Goal: Task Accomplishment & Management: Complete application form

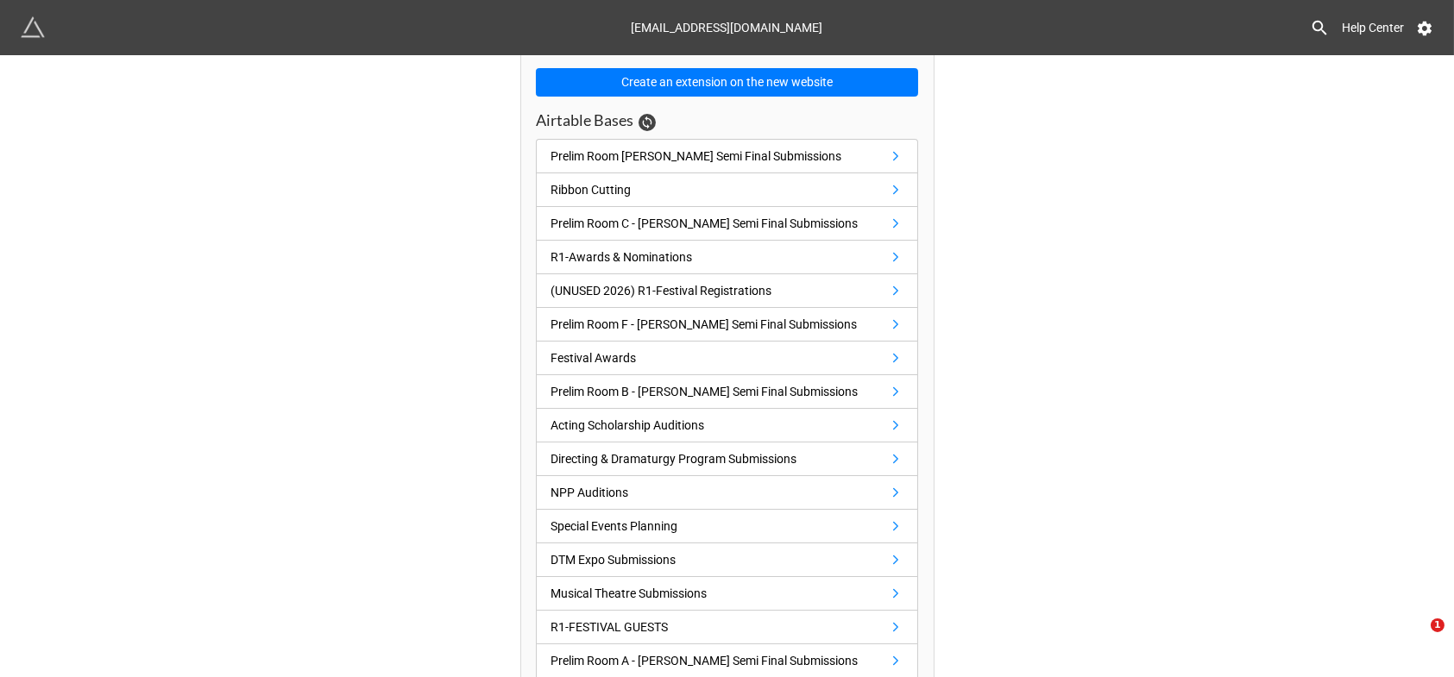
scroll to position [143, 0]
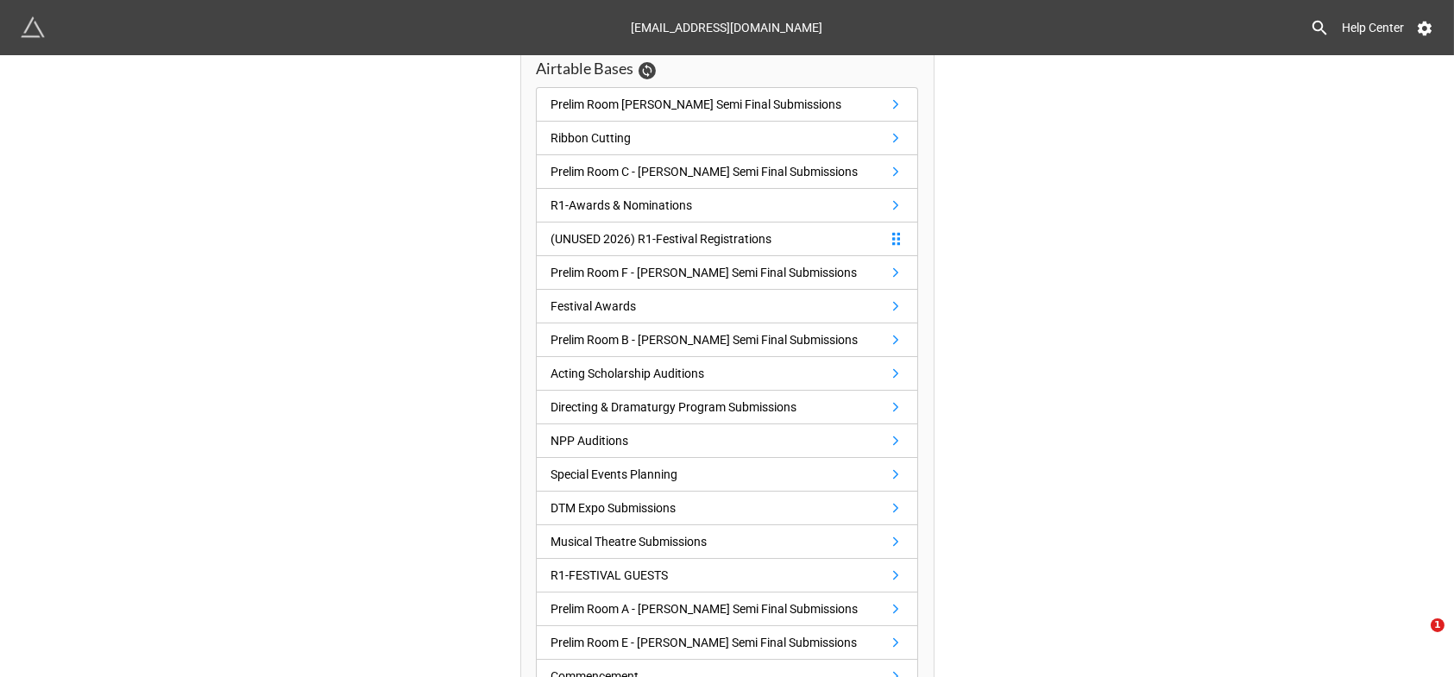
click at [701, 236] on div "(UNUSED 2026) R1-Festival Registrations" at bounding box center [661, 239] width 221 height 19
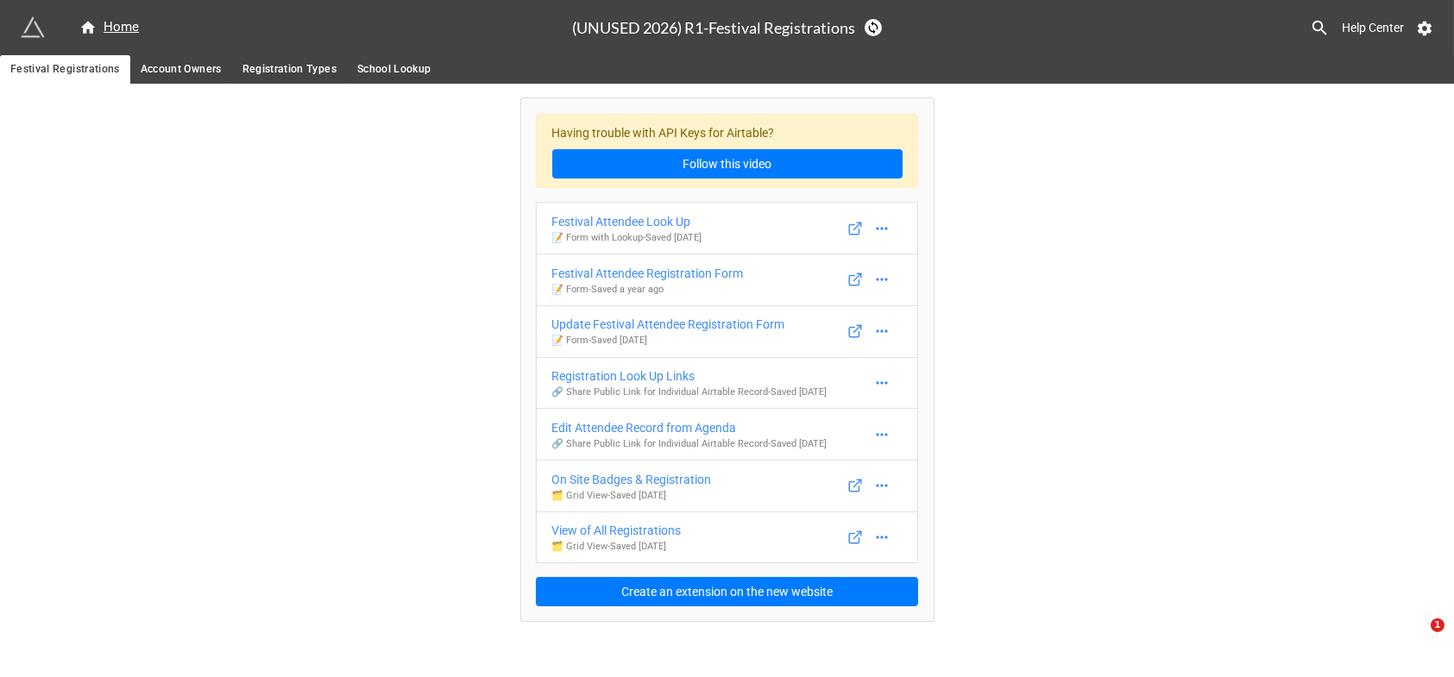
click at [167, 72] on span "Account Owners" at bounding box center [181, 69] width 81 height 18
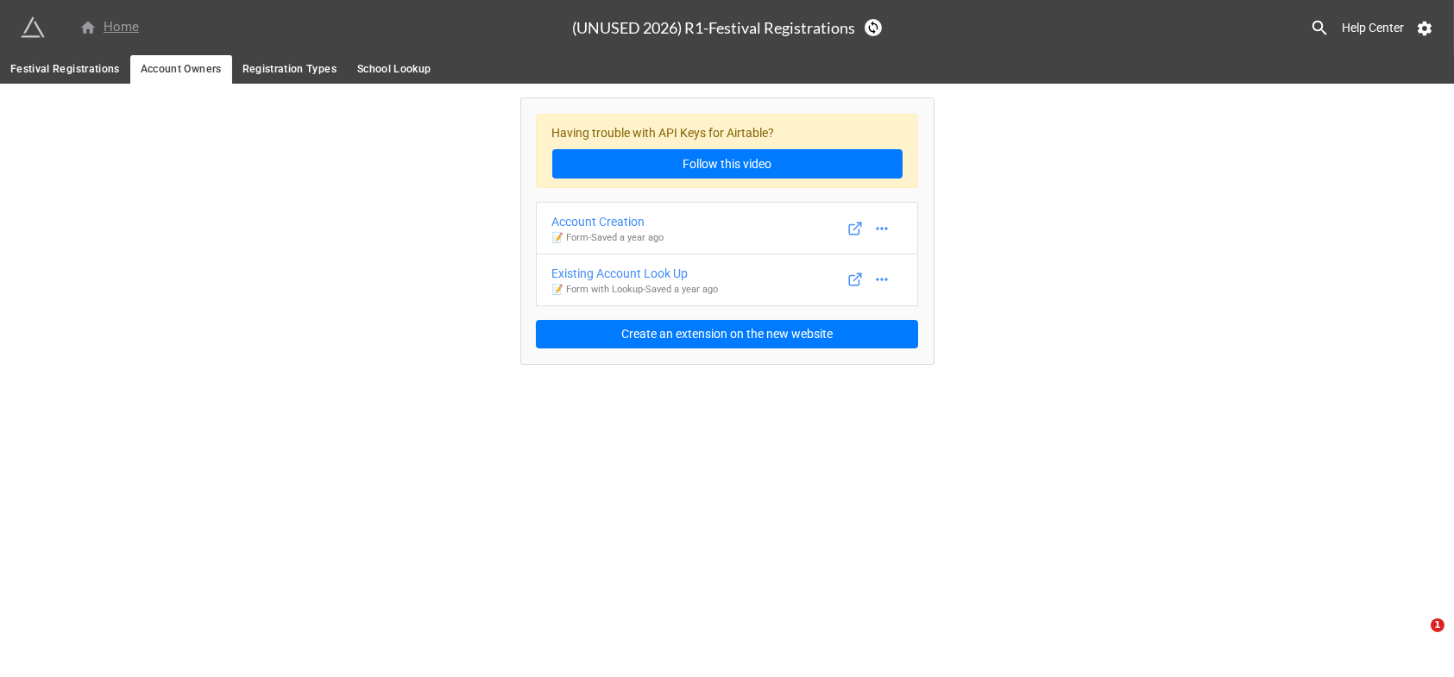
click at [109, 30] on div "Home" at bounding box center [109, 27] width 60 height 21
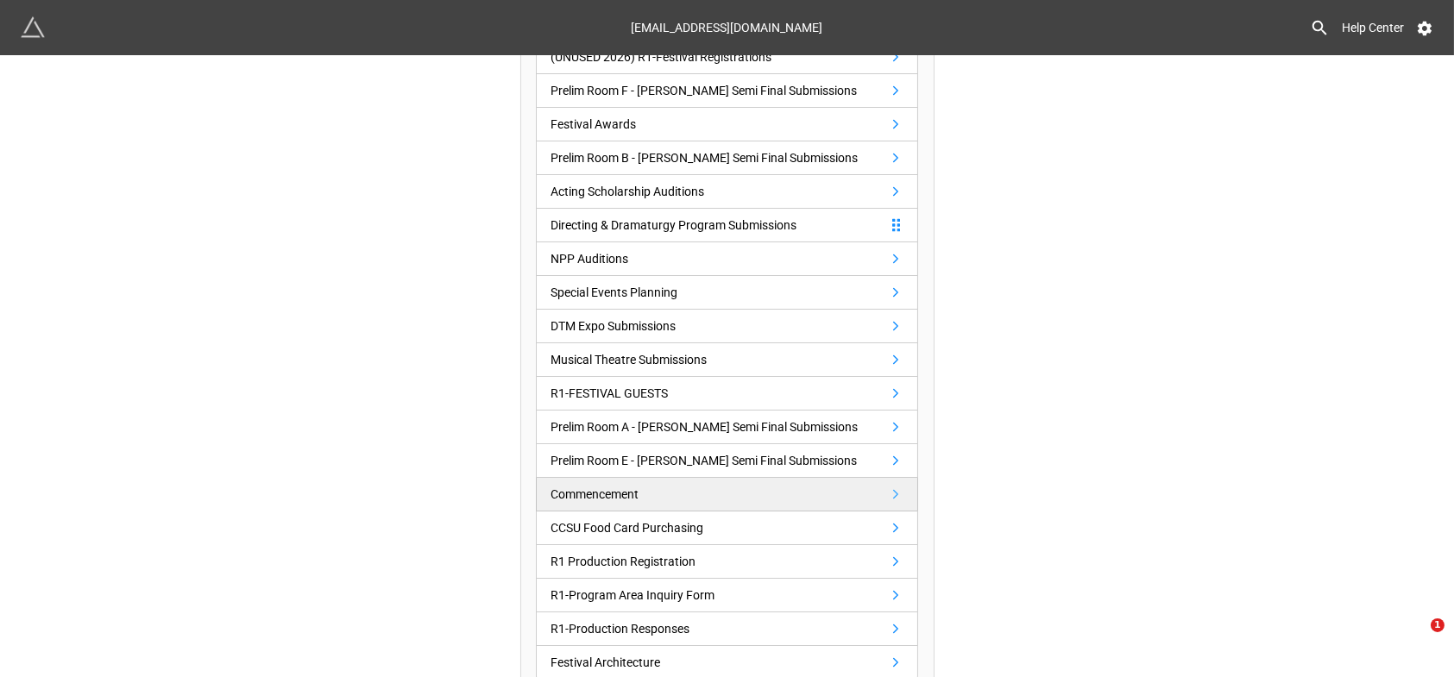
scroll to position [338, 0]
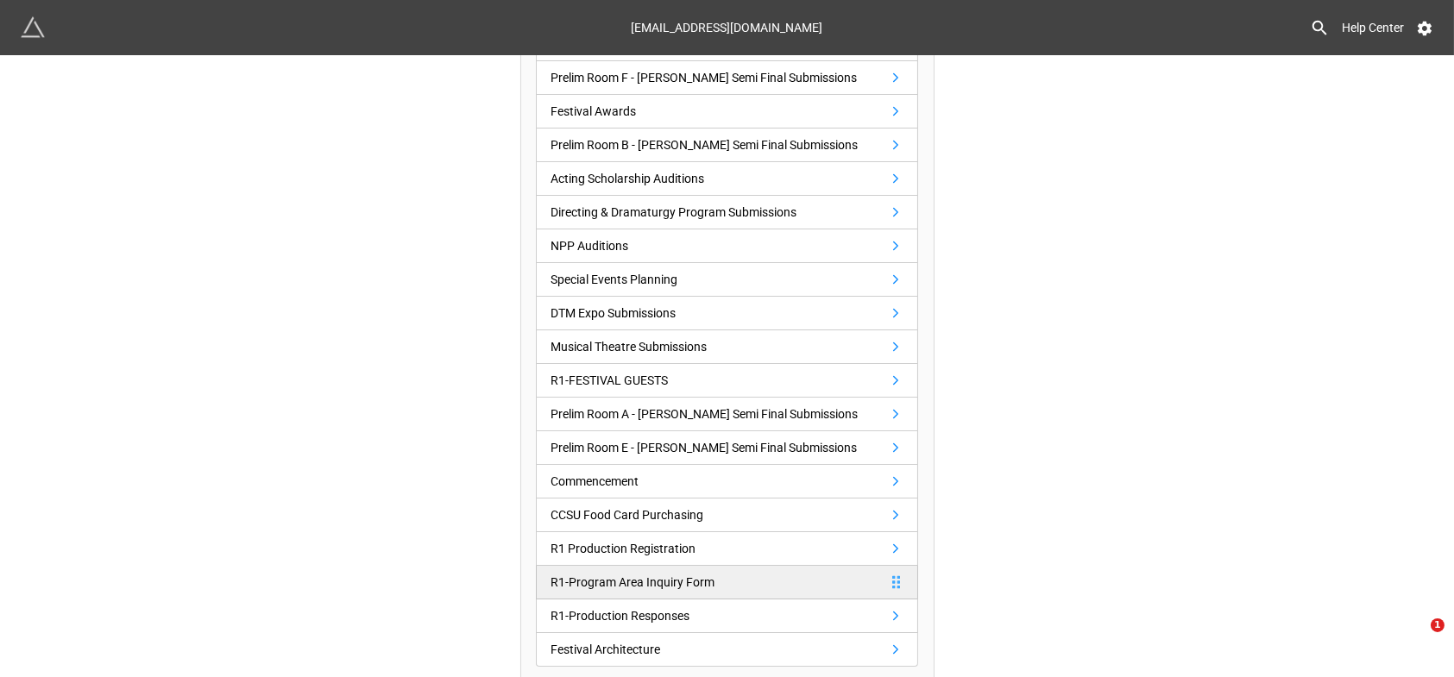
click at [679, 583] on div "R1-Program Area Inquiry Form" at bounding box center [633, 582] width 164 height 19
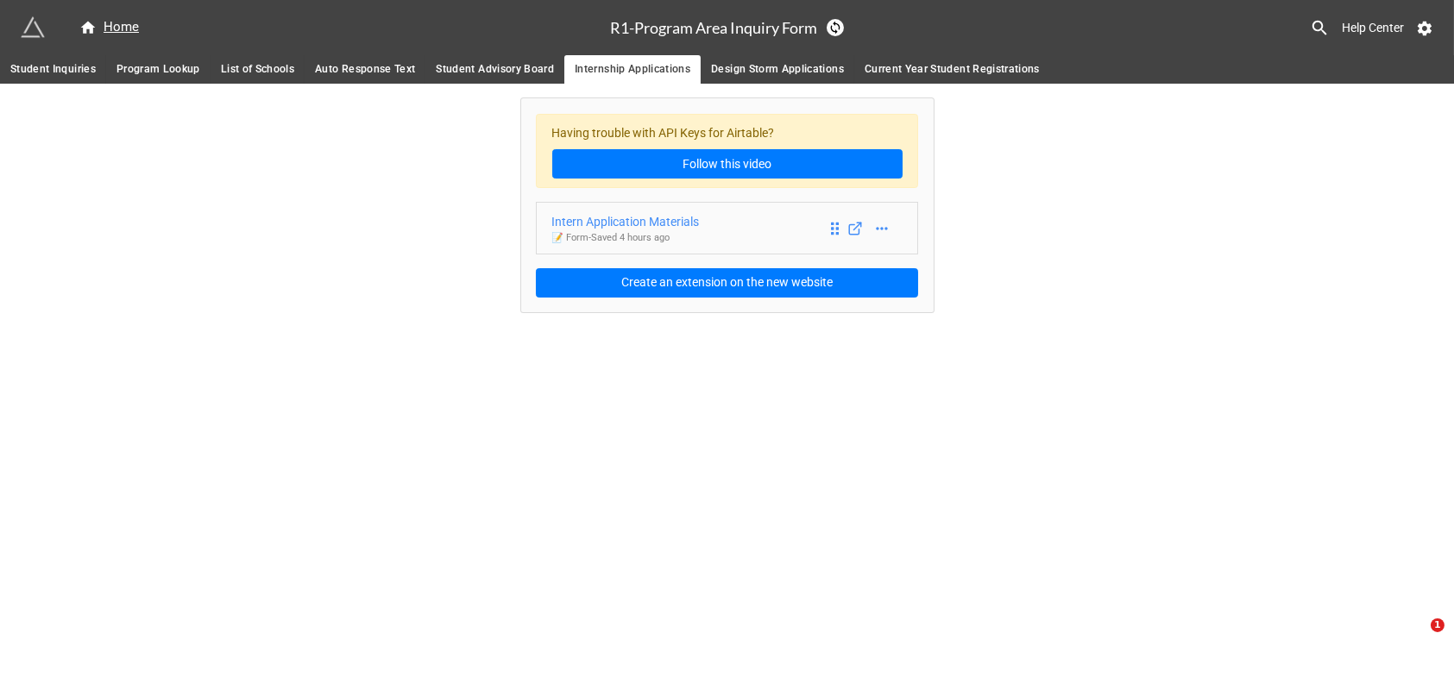
click at [669, 217] on div "Intern Application Materials" at bounding box center [626, 221] width 148 height 19
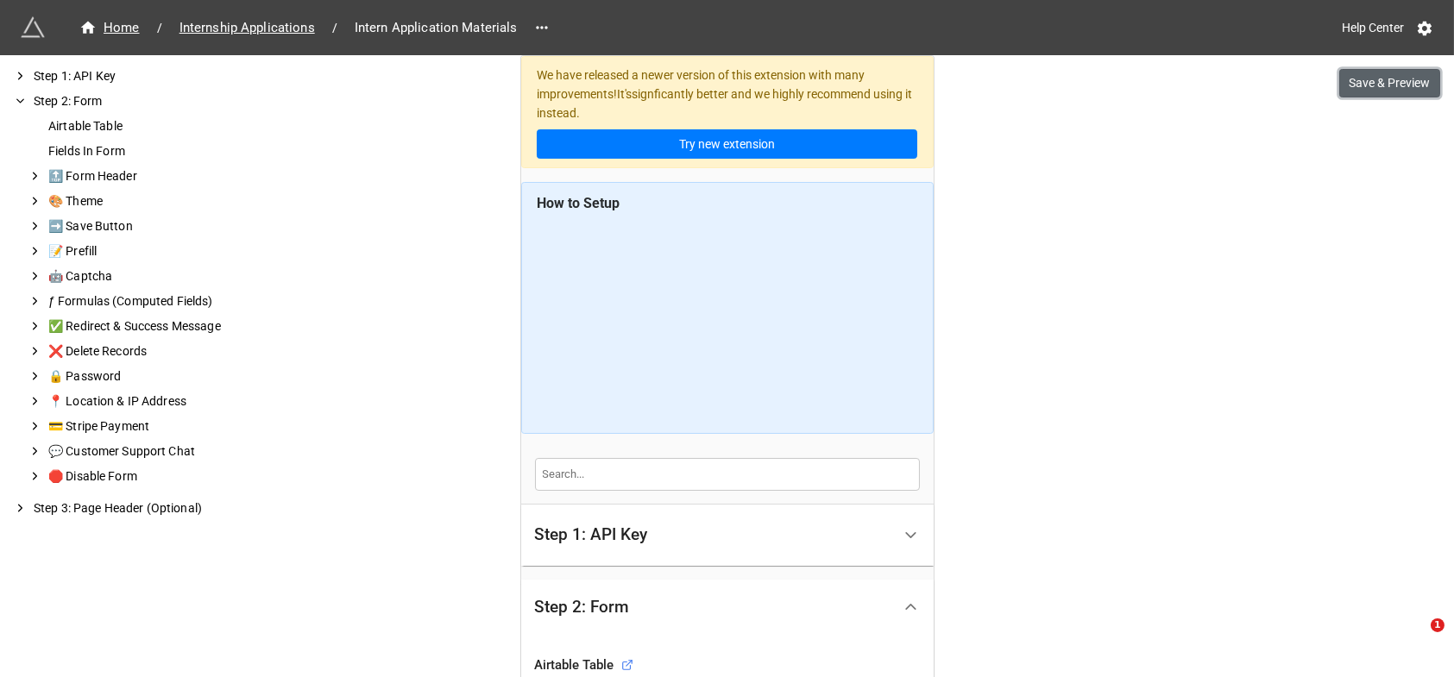
click at [1388, 82] on button "Save & Preview" at bounding box center [1389, 83] width 101 height 29
click at [259, 22] on span "Internship Applications" at bounding box center [247, 28] width 156 height 20
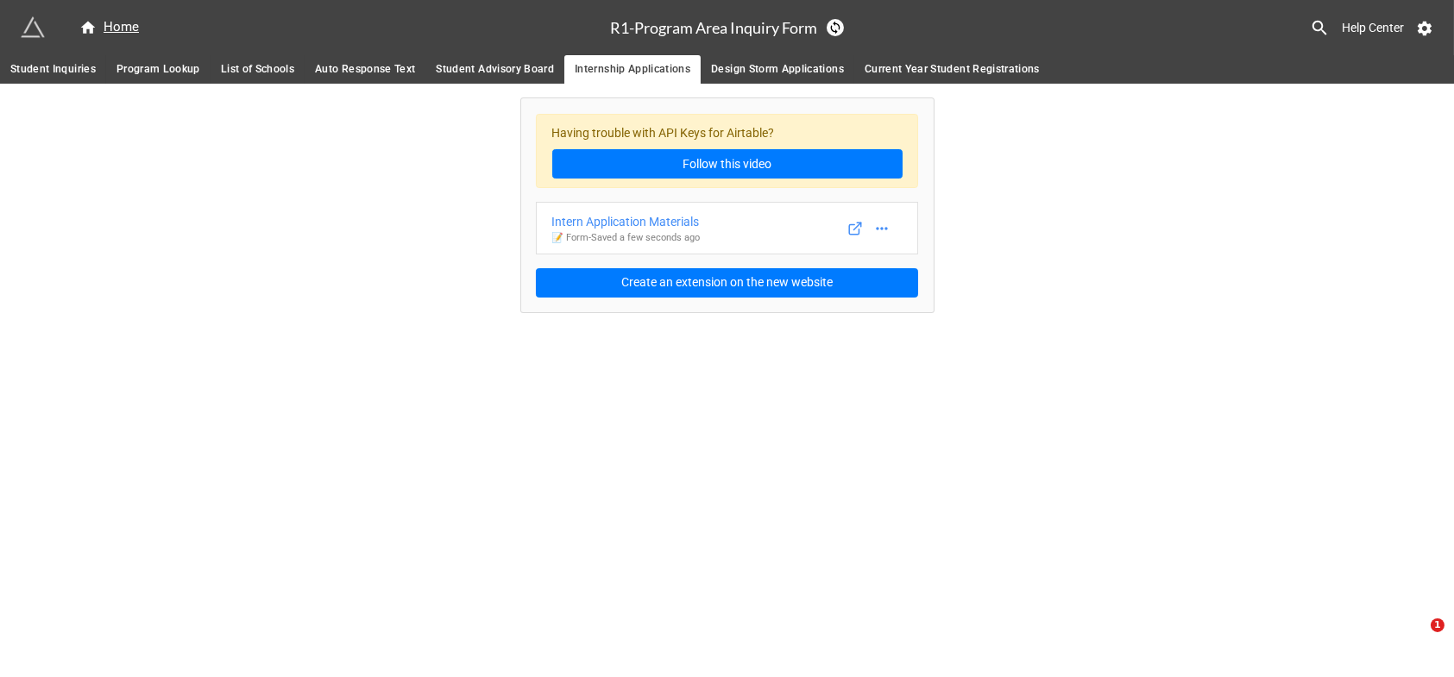
click at [784, 69] on span "Design Storm Applications" at bounding box center [777, 69] width 133 height 18
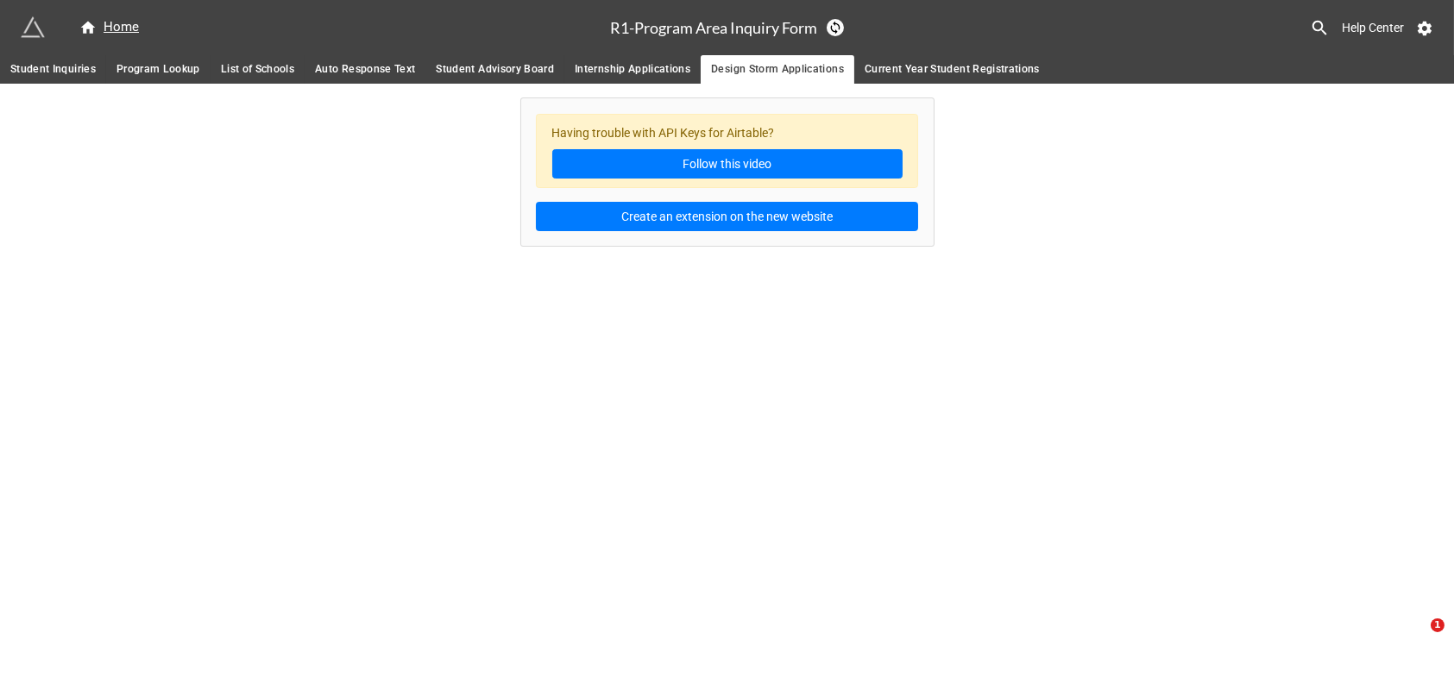
click at [624, 69] on span "Internship Applications" at bounding box center [633, 69] width 116 height 18
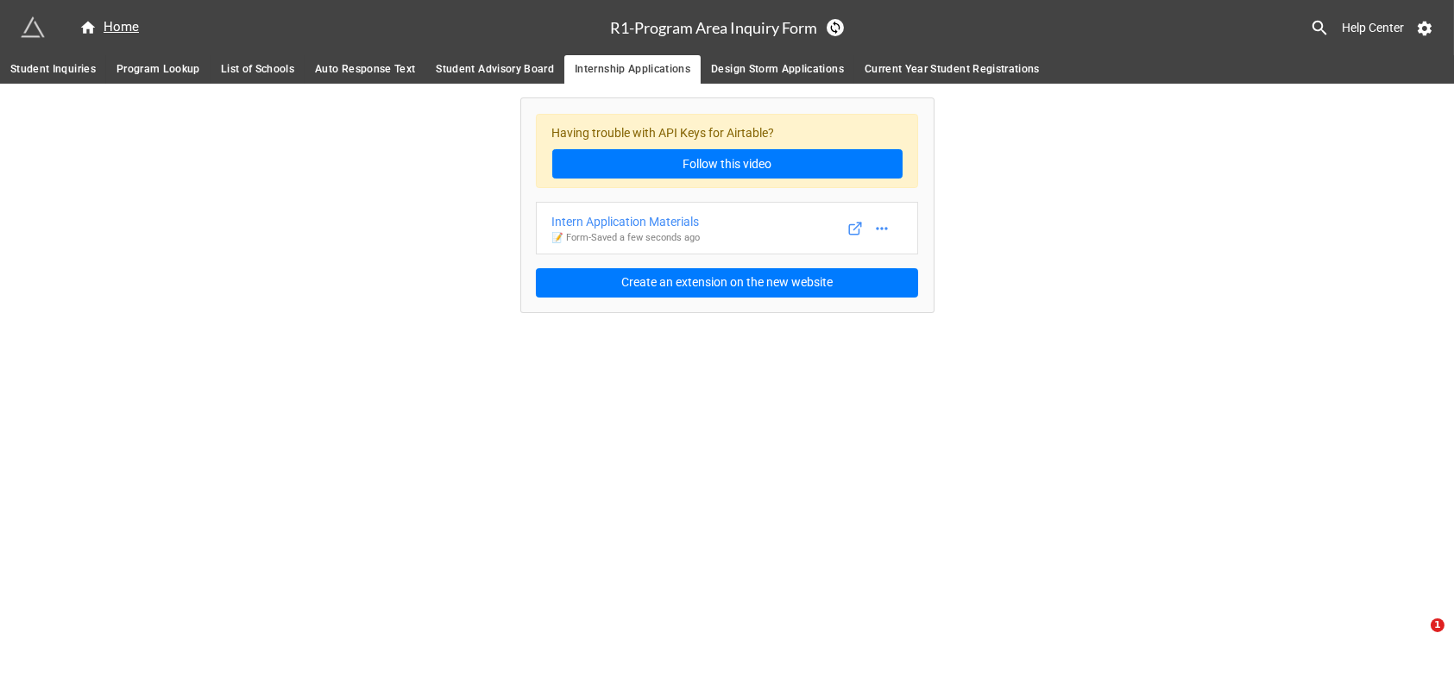
click at [498, 70] on span "Student Advisory Board" at bounding box center [495, 69] width 118 height 18
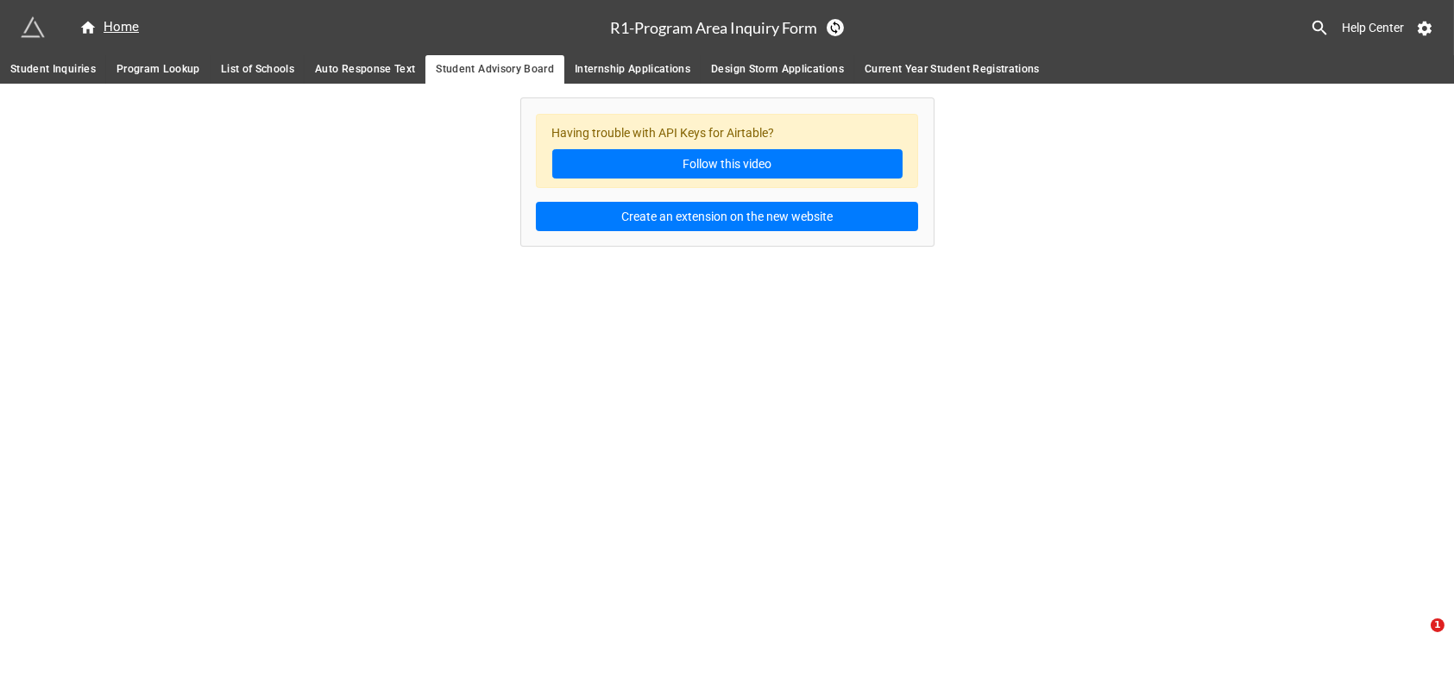
click at [379, 70] on span "Auto Response Text" at bounding box center [365, 69] width 100 height 18
click at [43, 66] on span "Student Inquiries" at bounding box center [52, 69] width 85 height 18
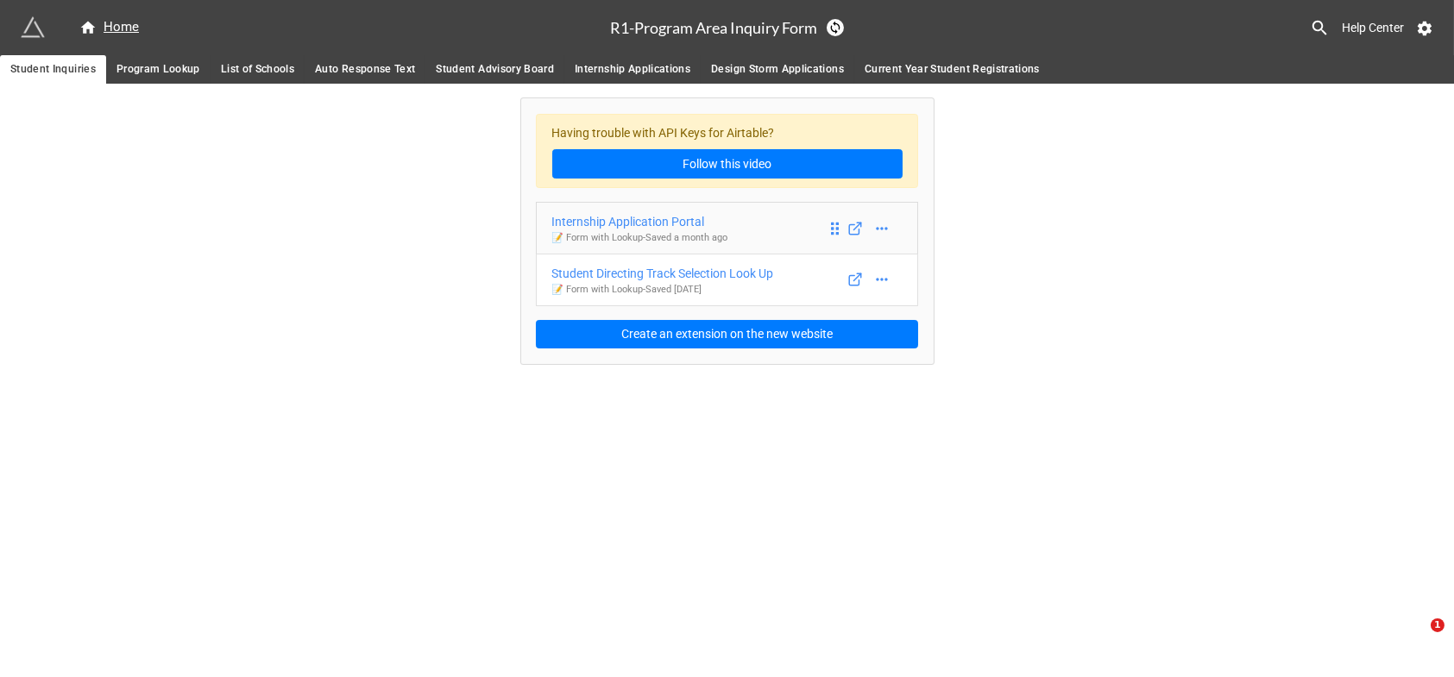
click at [610, 216] on div "Internship Application Portal" at bounding box center [640, 221] width 176 height 19
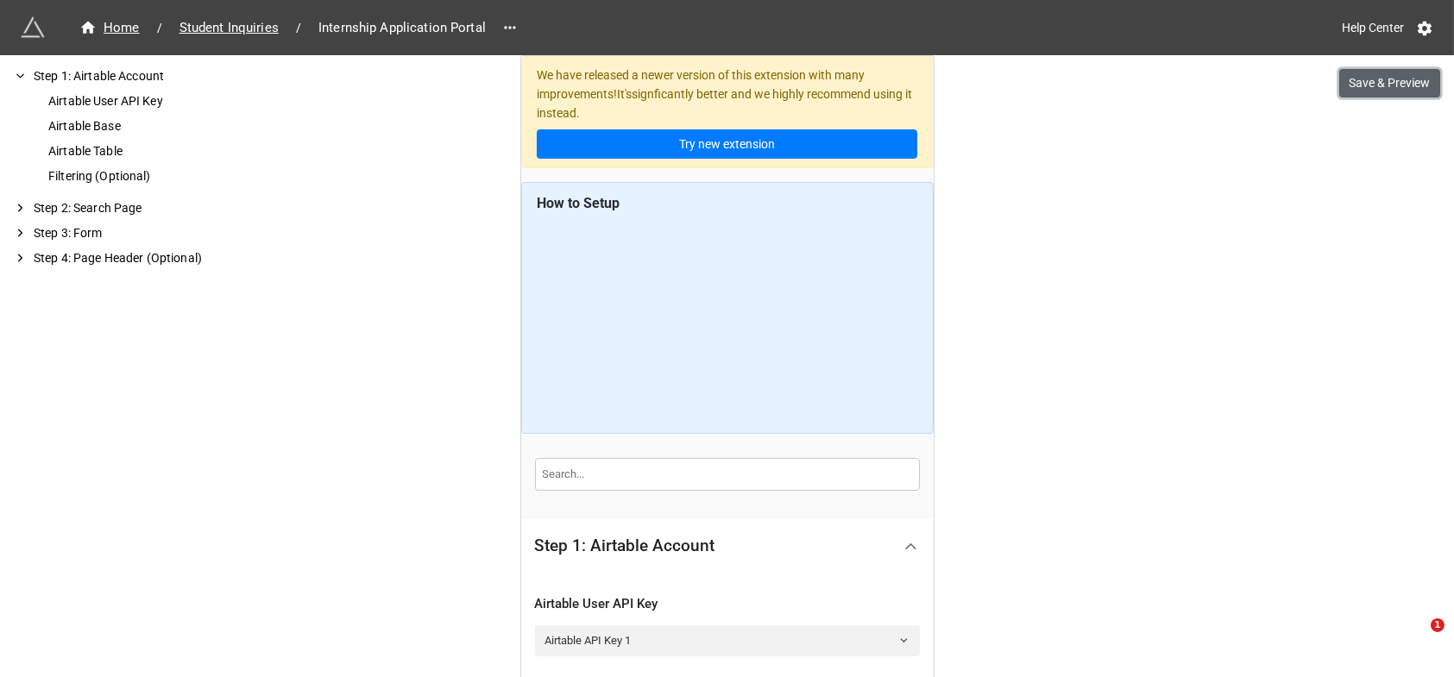
click at [1368, 77] on button "Save & Preview" at bounding box center [1389, 83] width 101 height 29
click at [238, 28] on span "Student Inquiries" at bounding box center [229, 28] width 120 height 20
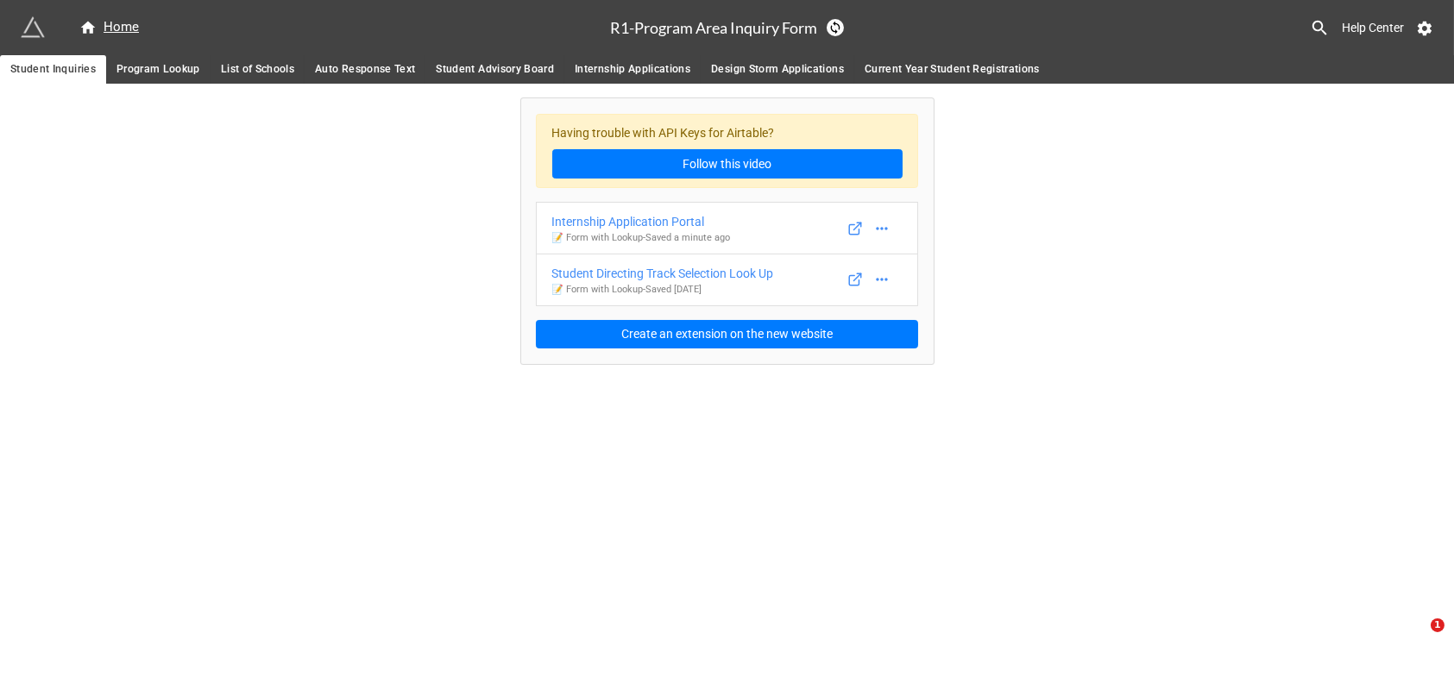
click at [140, 64] on span "Program Lookup" at bounding box center [159, 69] width 84 height 18
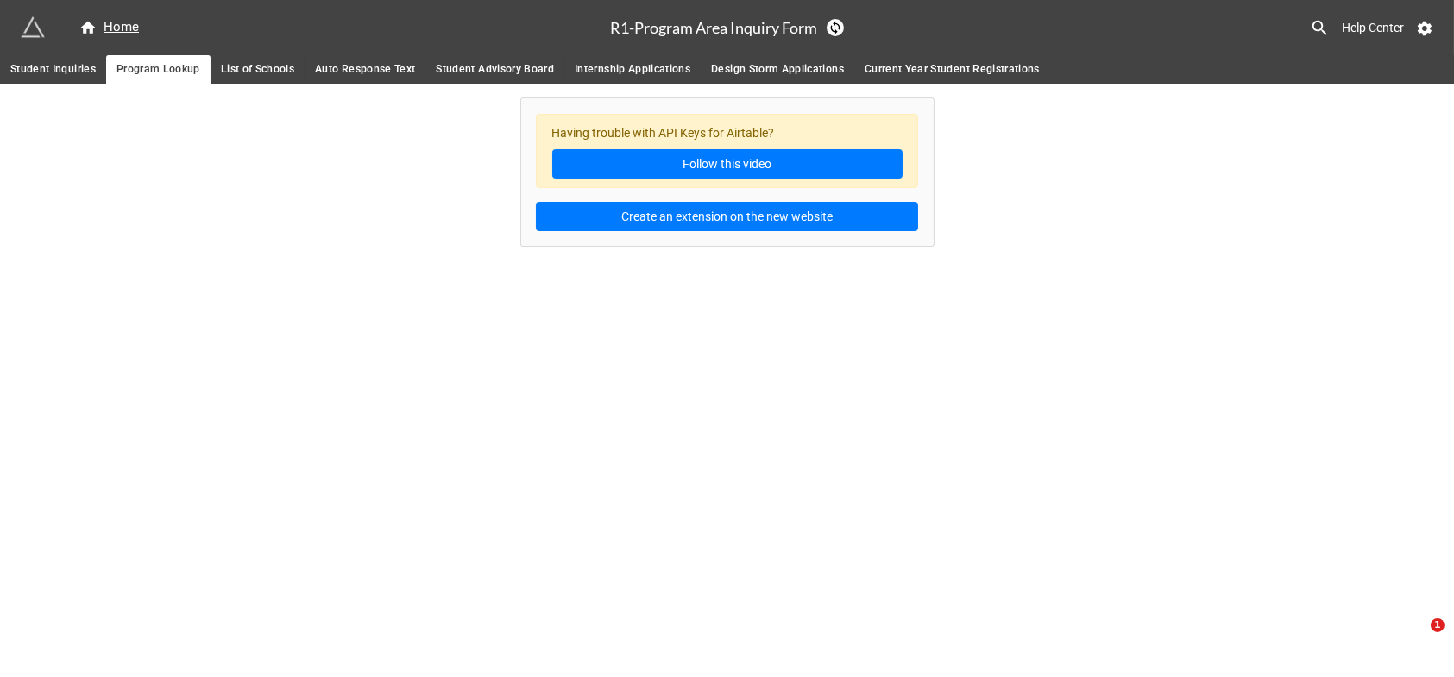
click at [264, 66] on span "List of Schools" at bounding box center [257, 69] width 73 height 18
click at [352, 64] on span "Auto Response Text" at bounding box center [365, 69] width 100 height 18
drag, startPoint x: 488, startPoint y: 72, endPoint x: 336, endPoint y: 84, distance: 152.4
click at [487, 71] on span "Student Advisory Board" at bounding box center [495, 69] width 118 height 18
click at [63, 72] on span "Student Inquiries" at bounding box center [52, 69] width 85 height 18
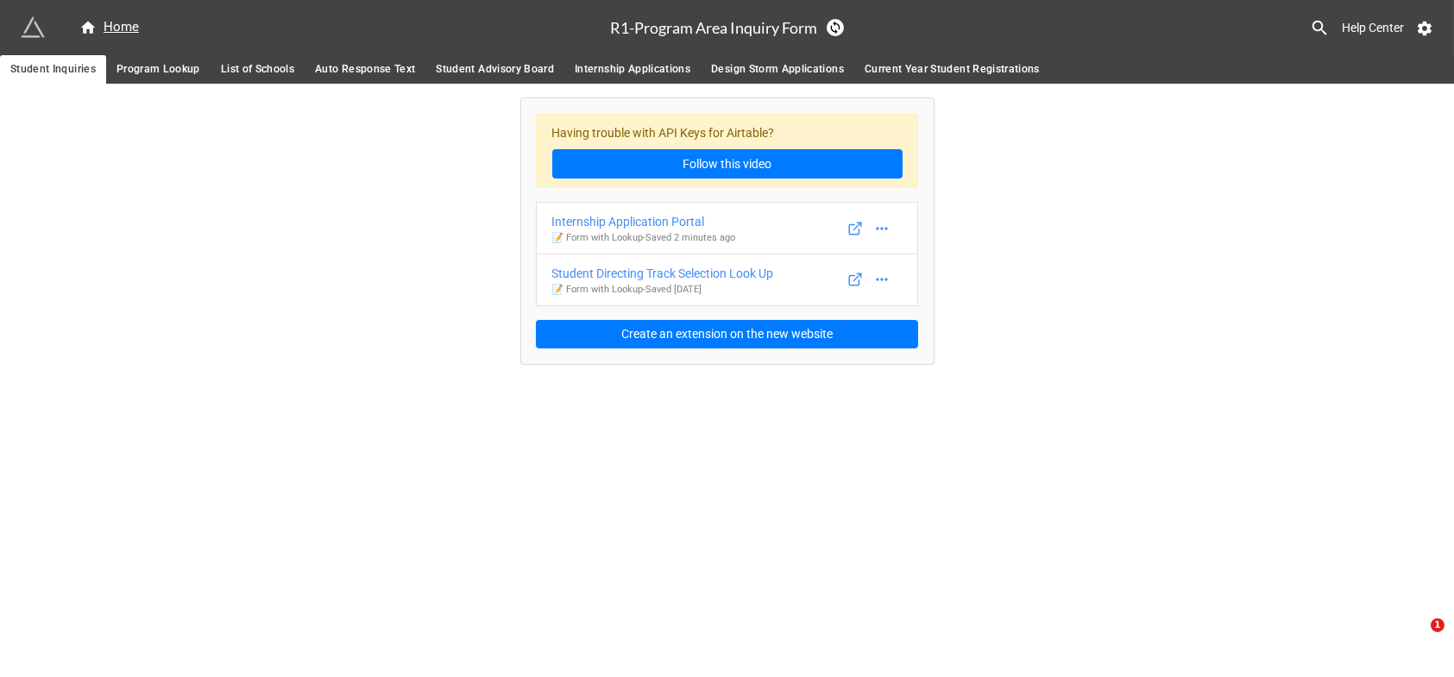
click at [340, 230] on div "Having trouble with API Keys for Airtable? Follow this video Internship Applica…" at bounding box center [727, 224] width 1454 height 280
drag, startPoint x: 646, startPoint y: 602, endPoint x: 570, endPoint y: 467, distance: 154.6
click at [646, 602] on div "Home R1-Program Area Inquiry Form Help Center Student Inquiries Program Lookup …" at bounding box center [727, 338] width 1454 height 677
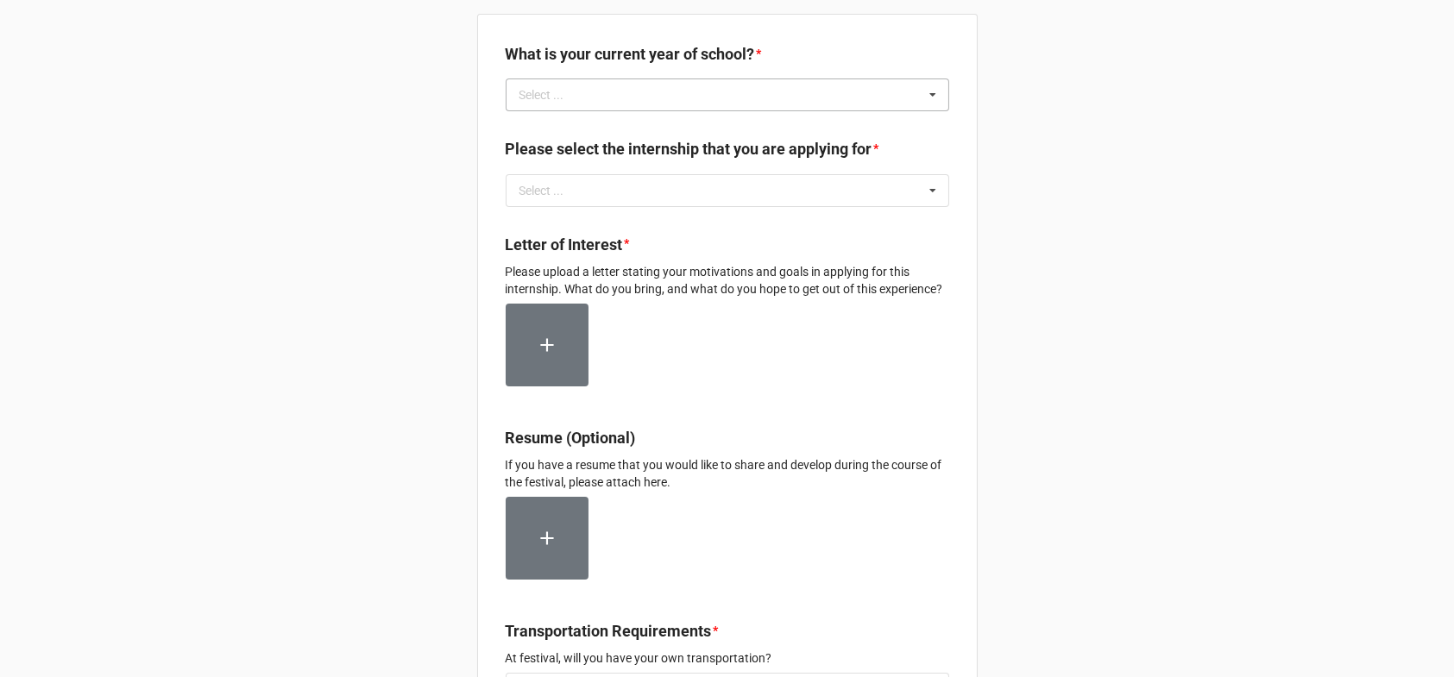
click at [929, 94] on icon at bounding box center [933, 95] width 26 height 32
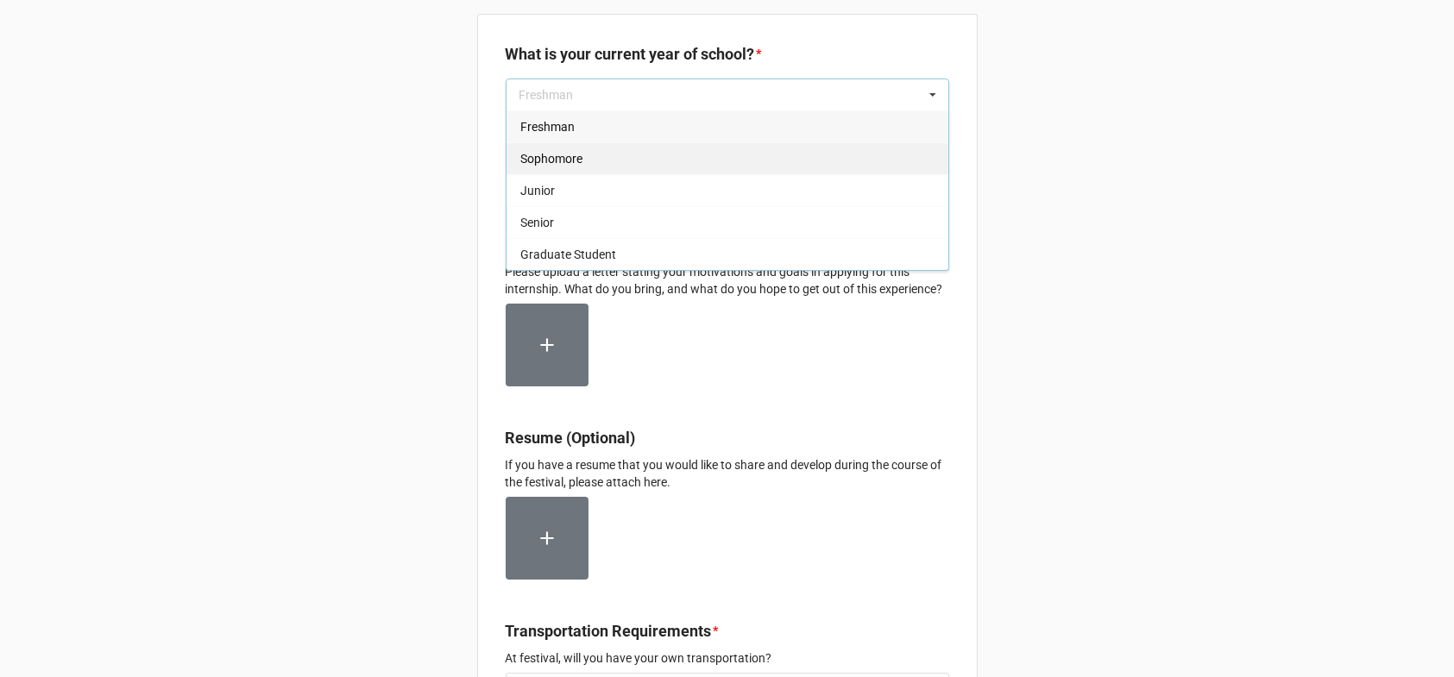
click at [559, 160] on span "Sophomore" at bounding box center [551, 159] width 62 height 14
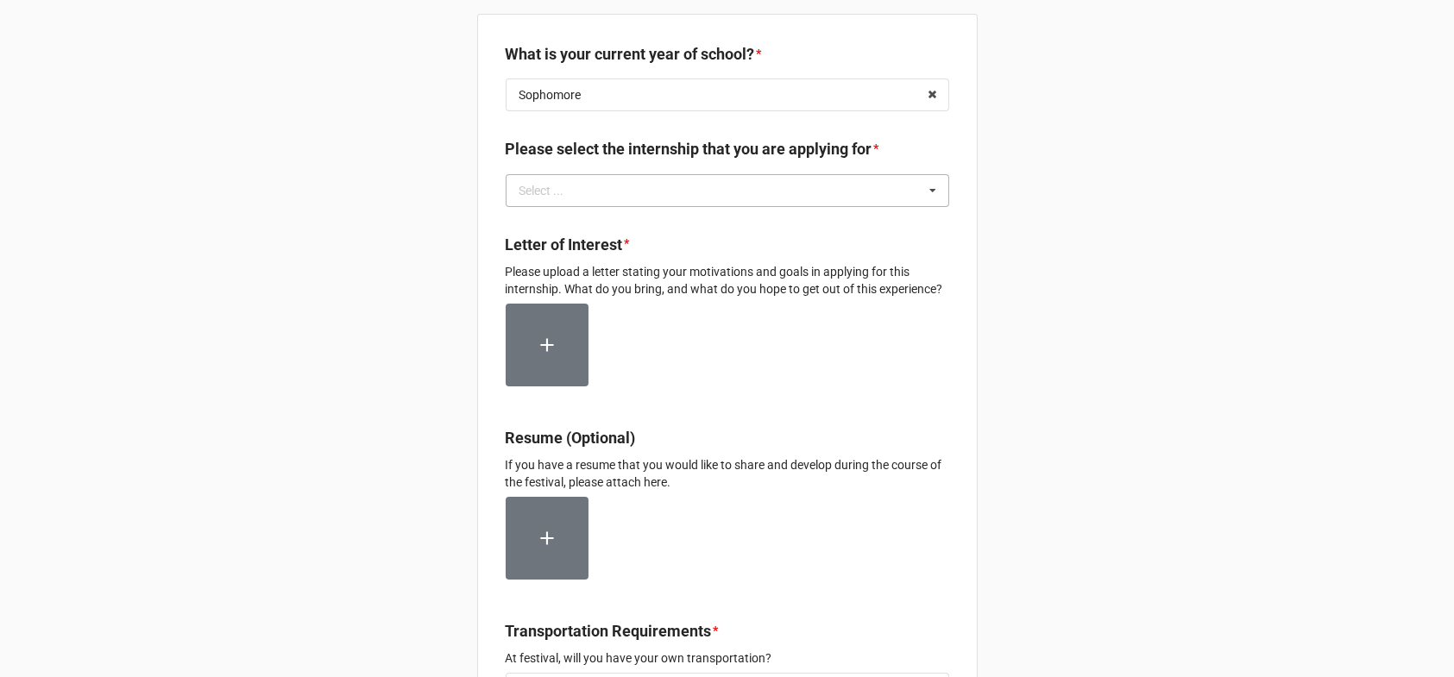
click at [929, 189] on icon at bounding box center [933, 191] width 26 height 32
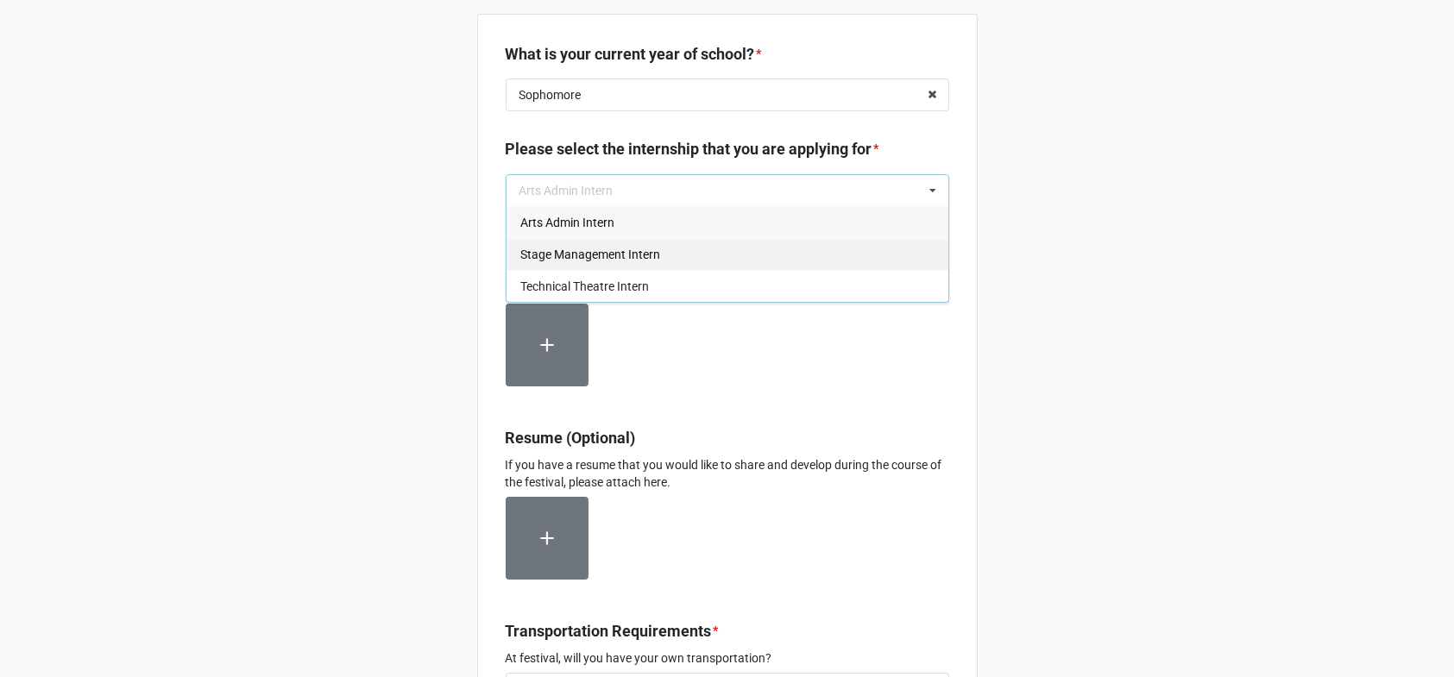
click at [554, 256] on span "Stage Management Intern" at bounding box center [590, 255] width 140 height 14
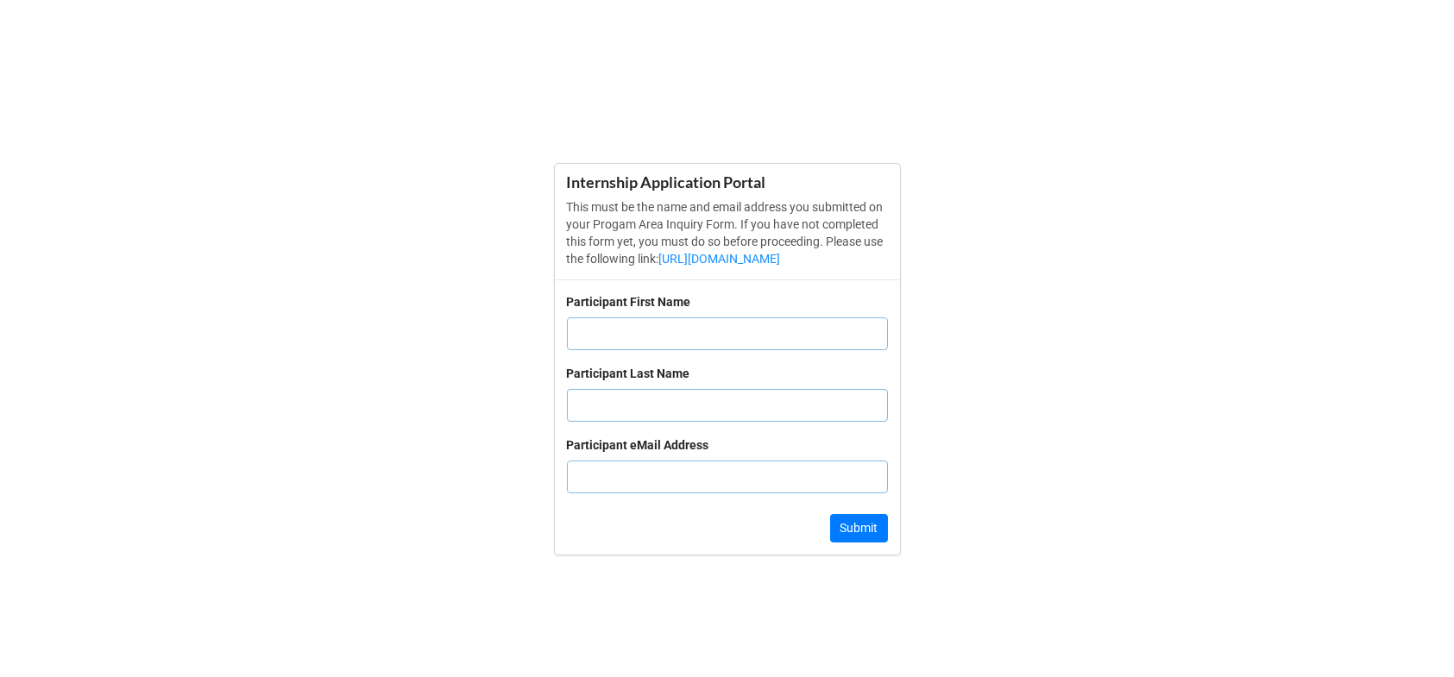
click at [713, 343] on input "text" at bounding box center [727, 334] width 321 height 33
type input "Emmett"
type input "Buhmann"
type input "ebuhmann@bridgew.edu"
click at [870, 533] on button "Submit" at bounding box center [859, 528] width 58 height 29
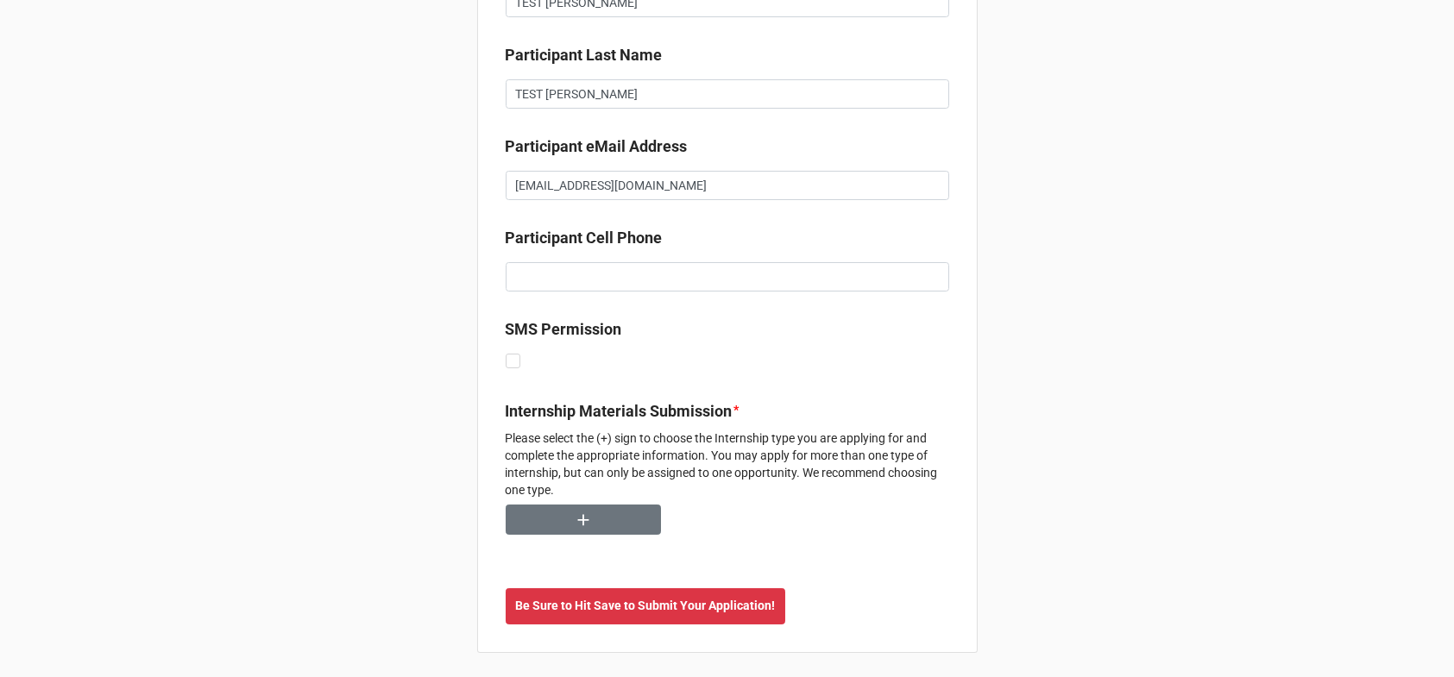
scroll to position [201, 0]
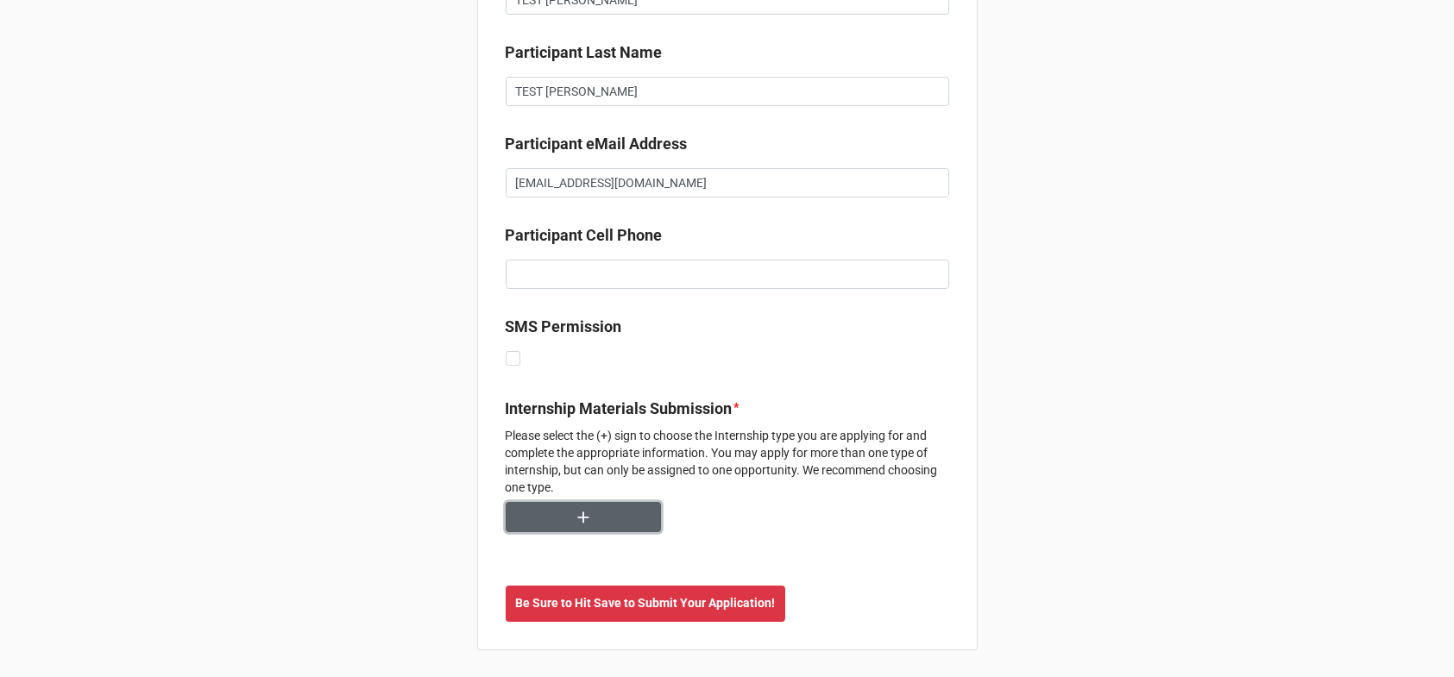
click at [591, 509] on button "button" at bounding box center [583, 517] width 155 height 30
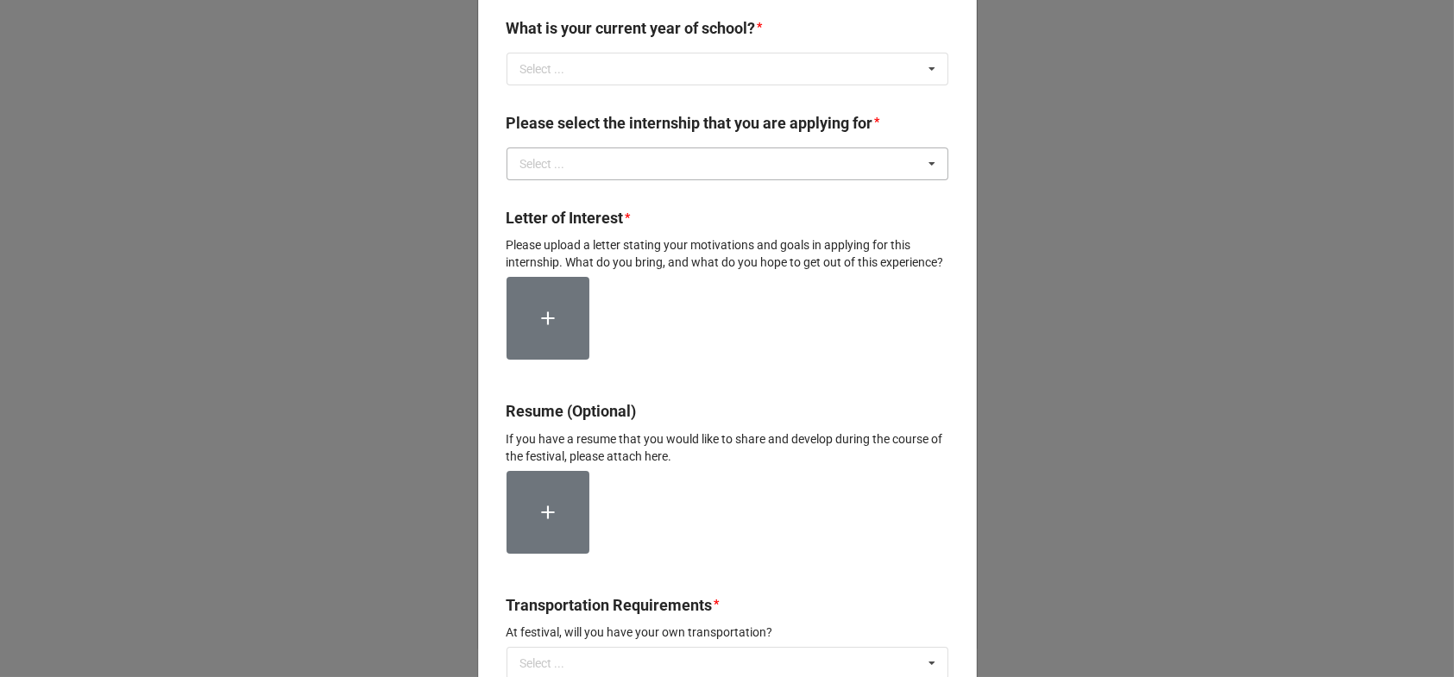
scroll to position [0, 0]
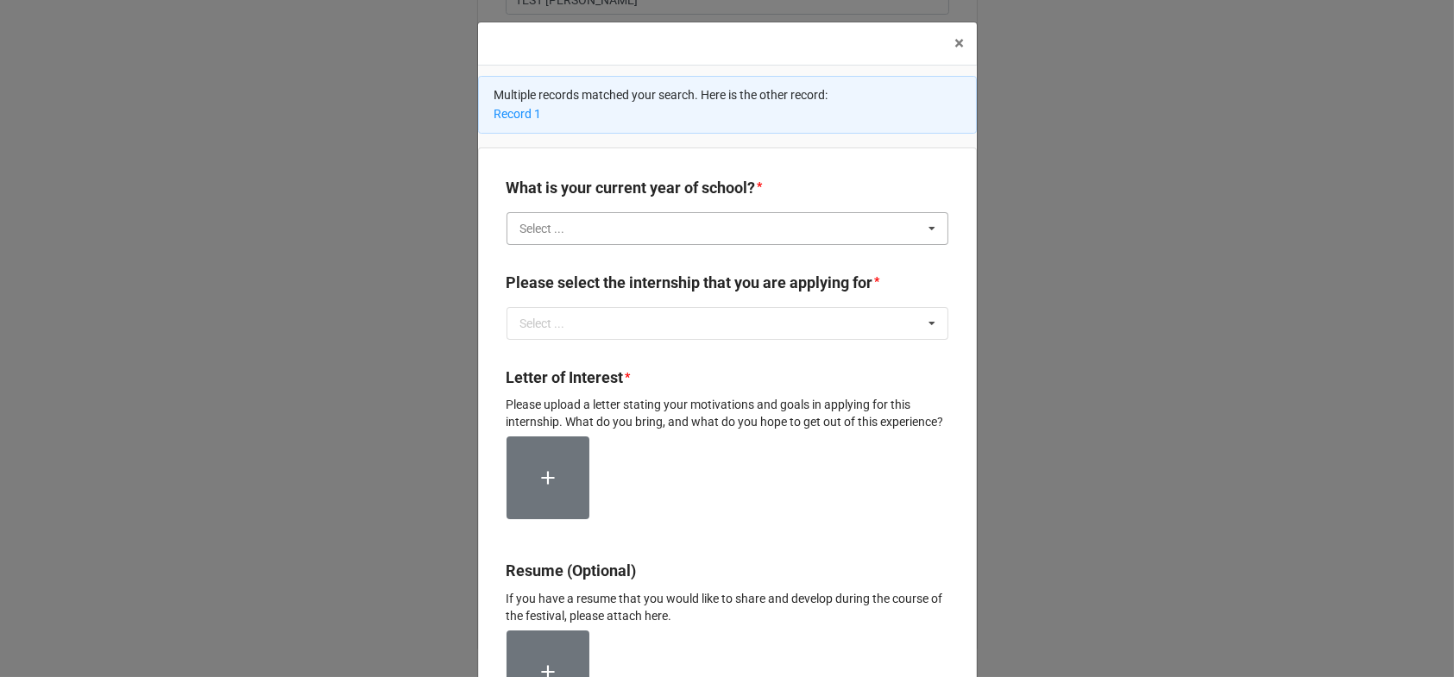
click at [720, 219] on input "text" at bounding box center [728, 228] width 440 height 31
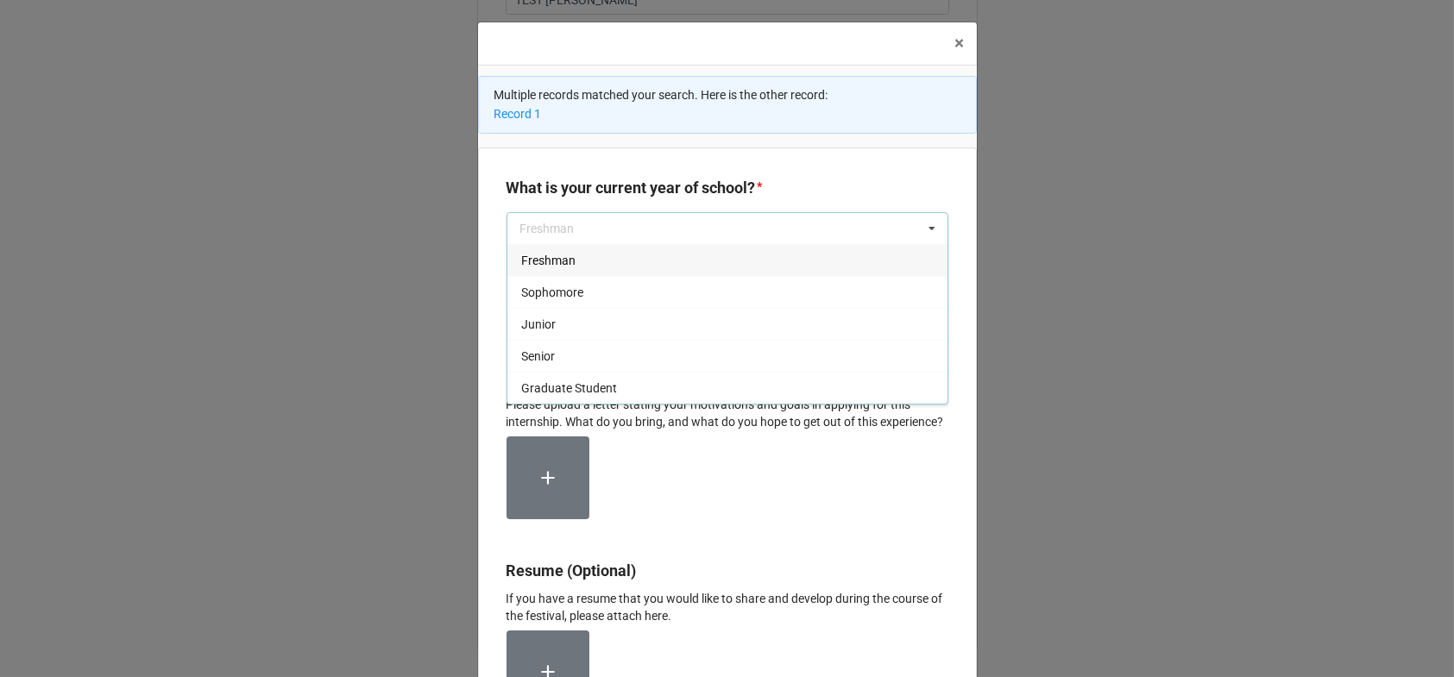
click at [563, 291] on span "Sophomore" at bounding box center [552, 293] width 62 height 14
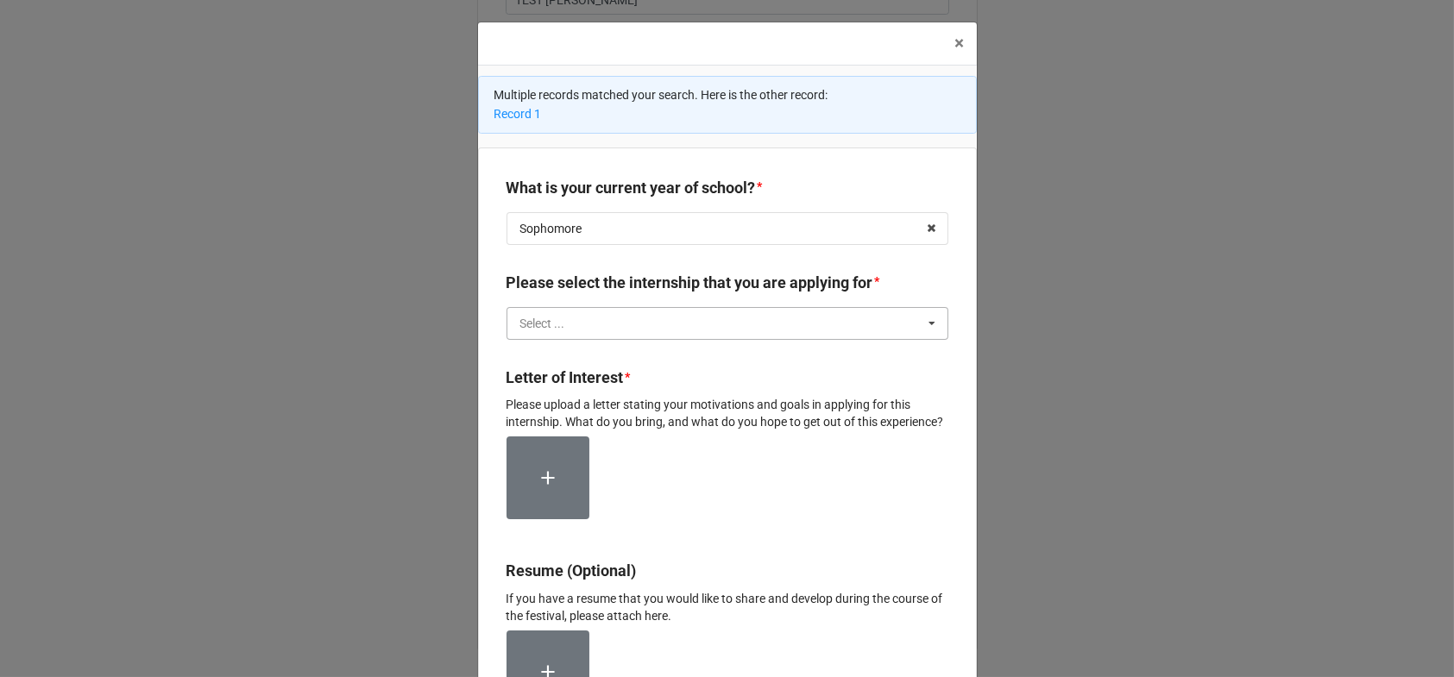
click at [646, 327] on input "text" at bounding box center [728, 323] width 440 height 31
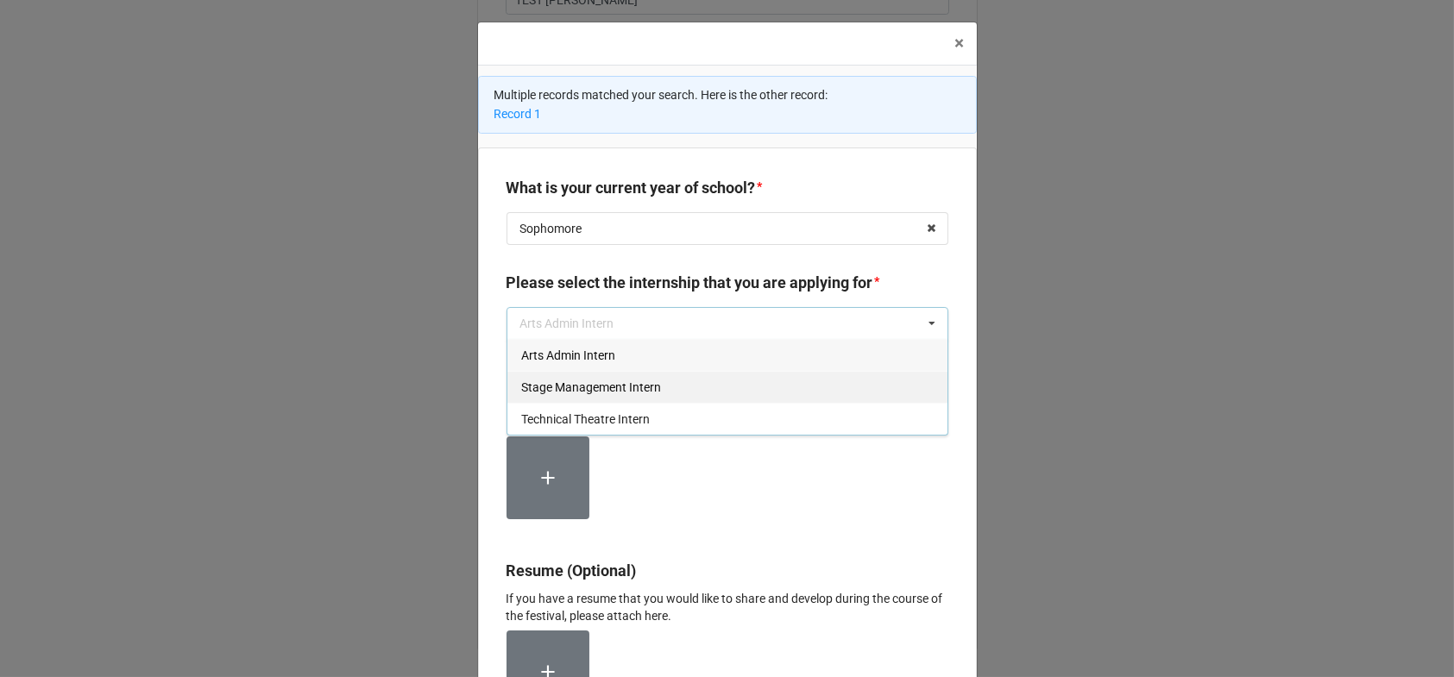
click at [598, 384] on span "Stage Management Intern" at bounding box center [591, 388] width 140 height 14
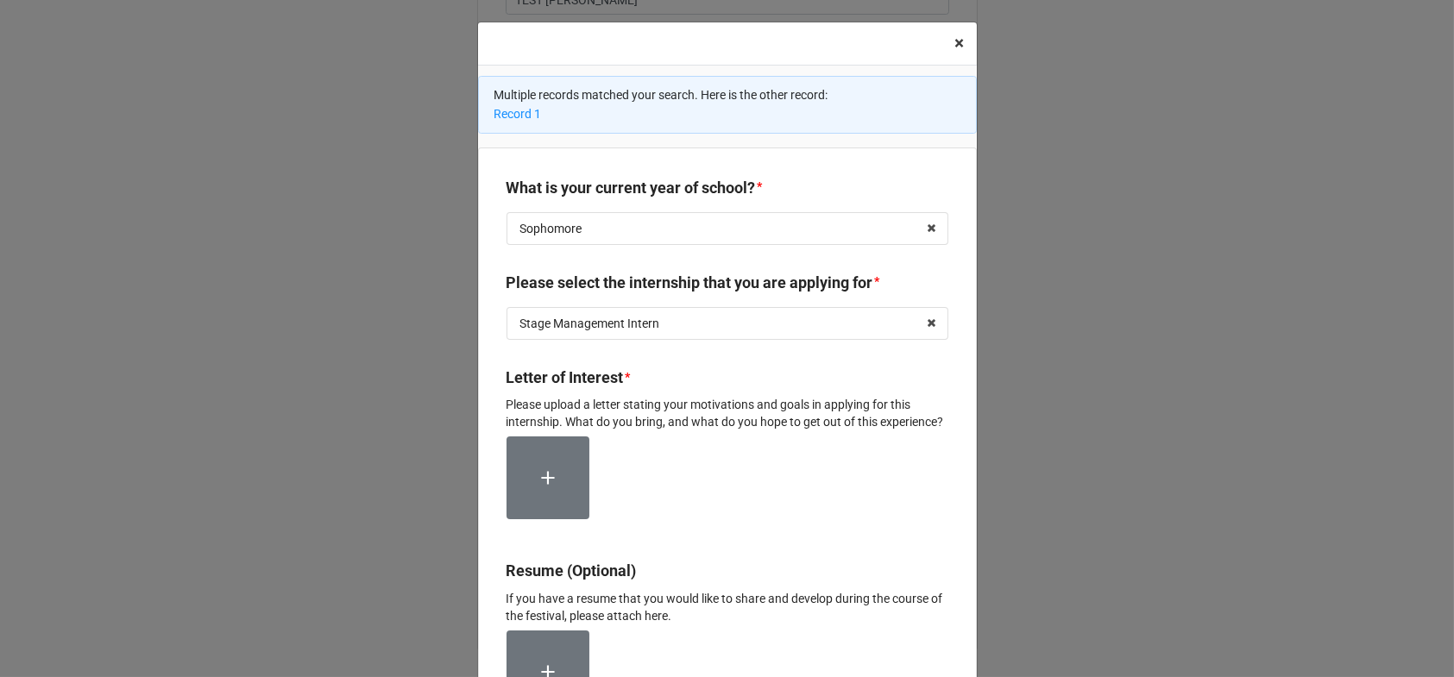
click at [955, 45] on span "×" at bounding box center [959, 43] width 9 height 21
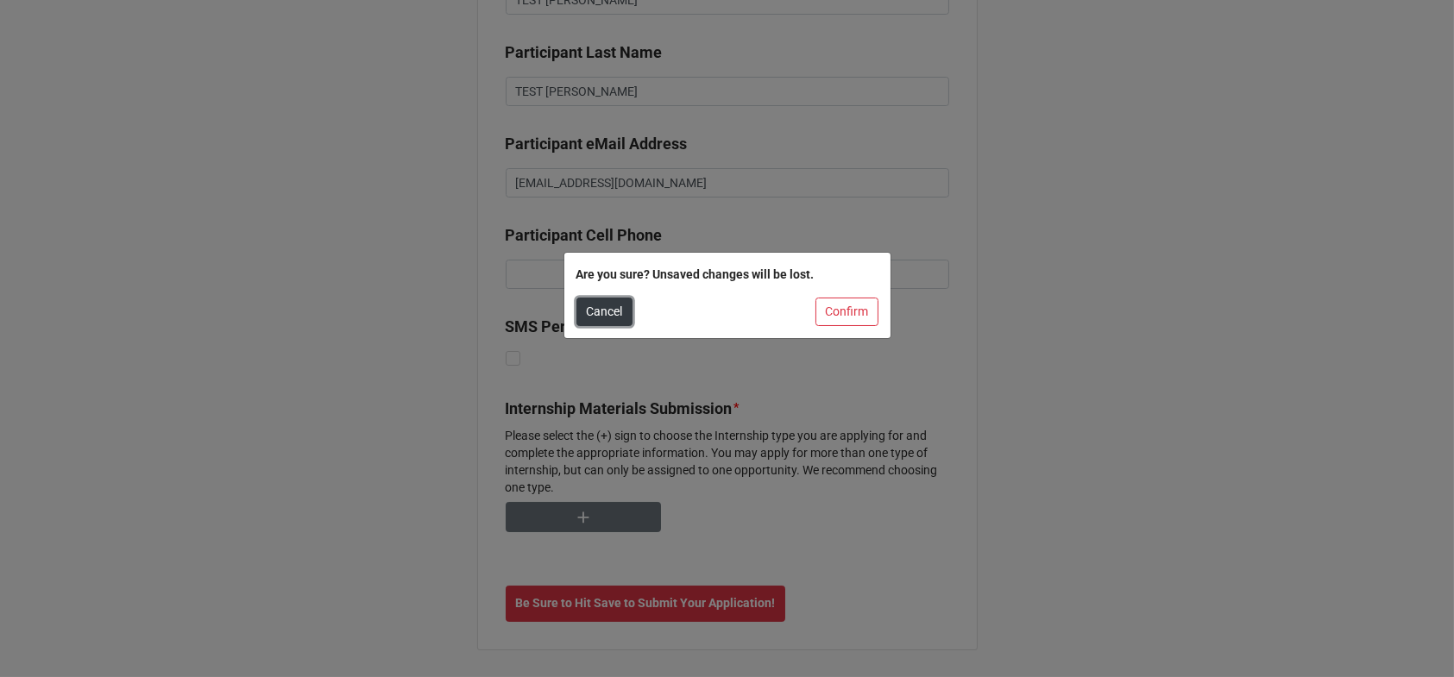
click at [608, 310] on button "Cancel" at bounding box center [605, 312] width 56 height 29
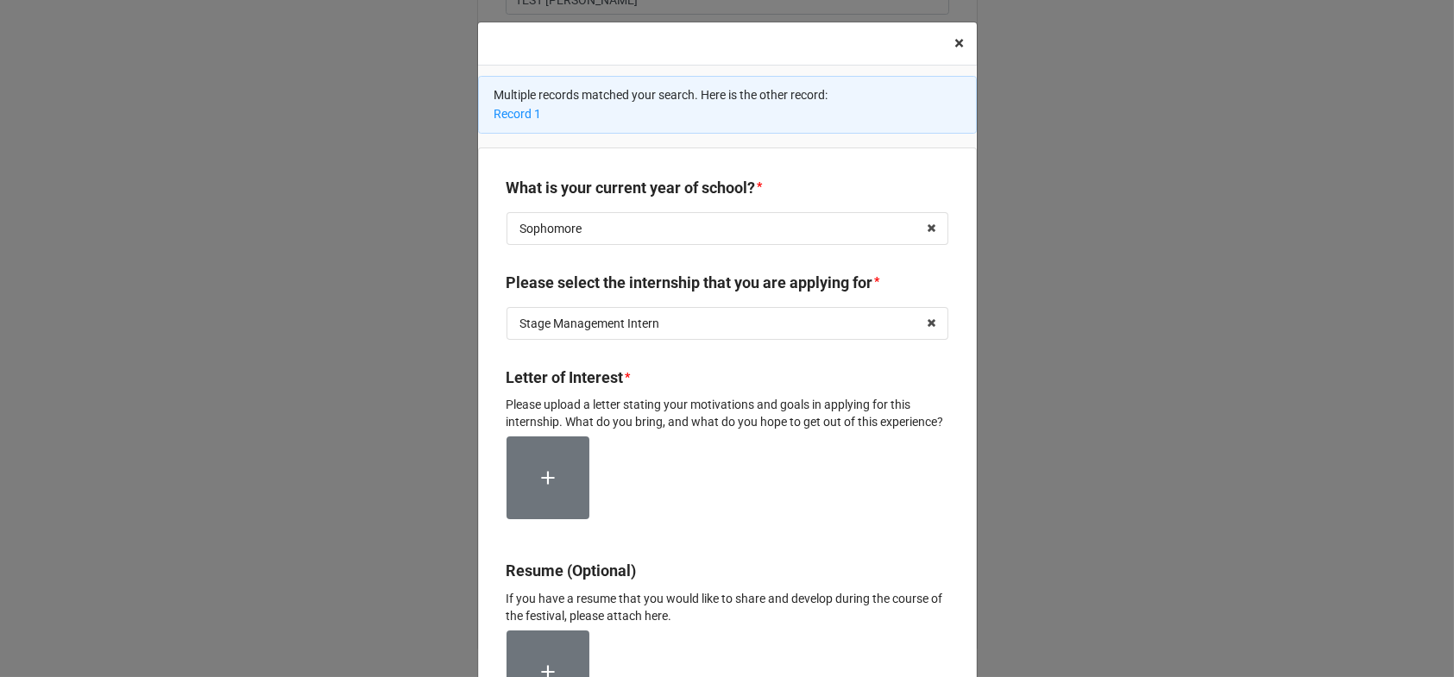
click at [958, 49] on span "×" at bounding box center [959, 43] width 9 height 21
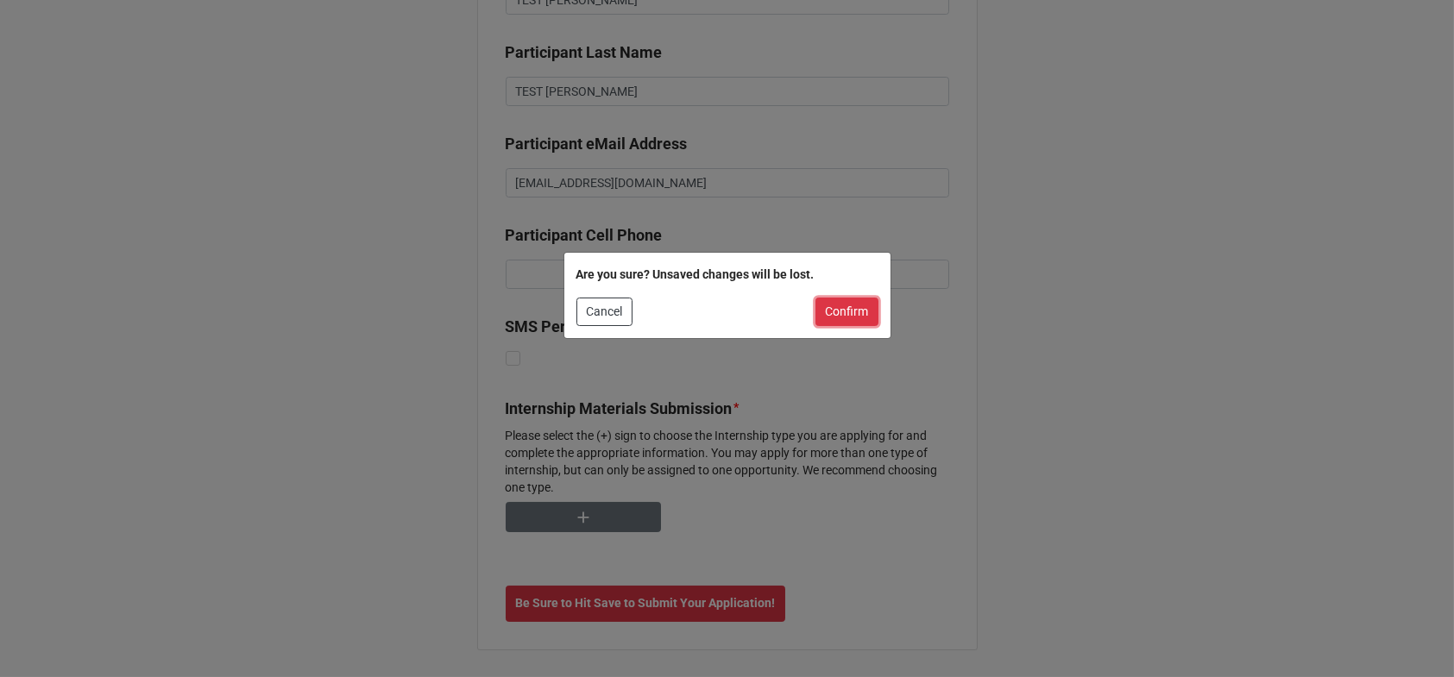
drag, startPoint x: 842, startPoint y: 310, endPoint x: 860, endPoint y: 308, distance: 17.3
click at [843, 309] on button "Confirm" at bounding box center [847, 312] width 63 height 29
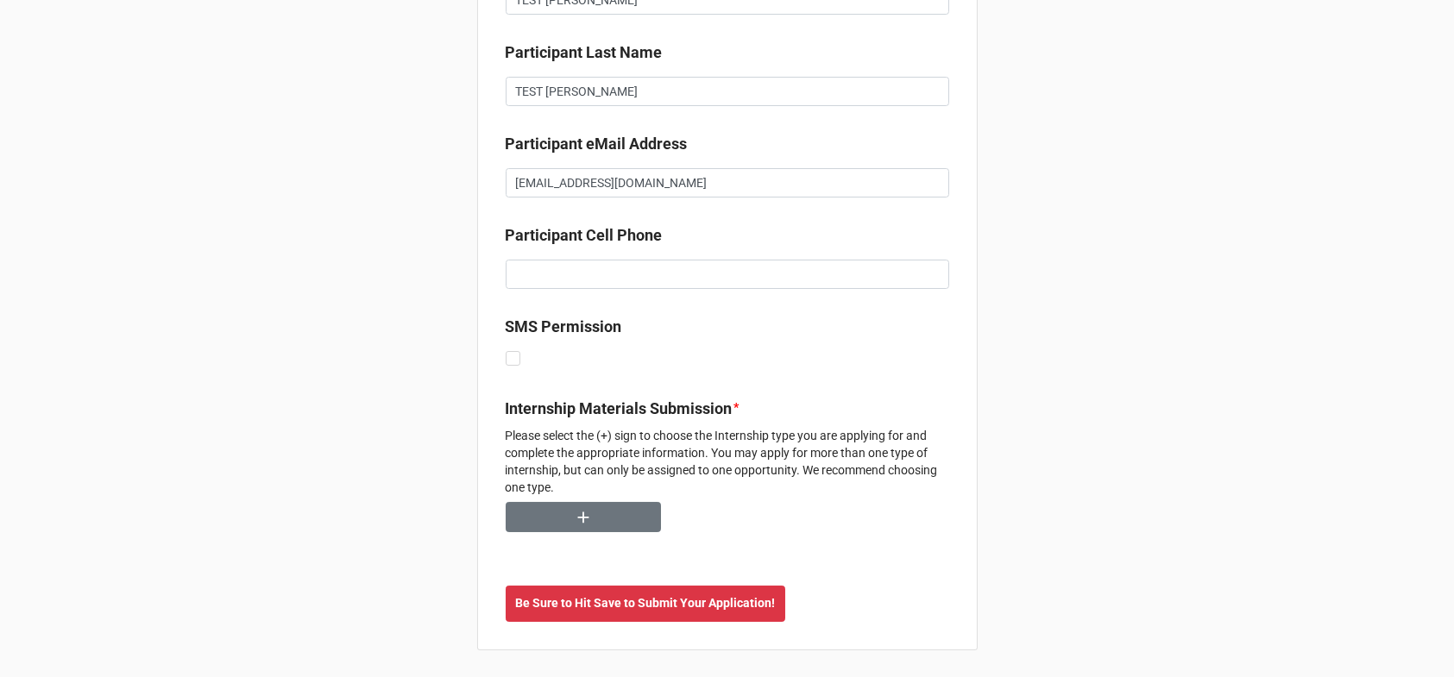
click at [1072, 257] on div "Back Multiple records matched your search. Here is the other record: Record 1 P…" at bounding box center [727, 238] width 1454 height 879
